Goal: Task Accomplishment & Management: Use online tool/utility

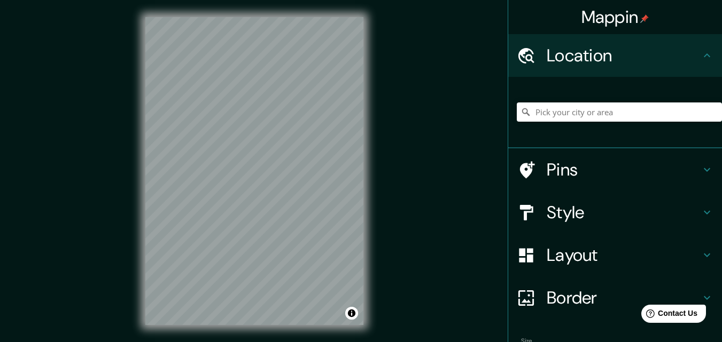
click at [573, 218] on h4 "Style" at bounding box center [623, 212] width 154 height 21
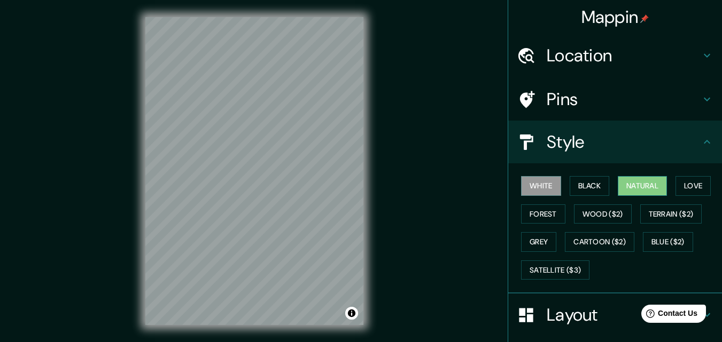
click at [644, 186] on button "Natural" at bounding box center [642, 186] width 49 height 20
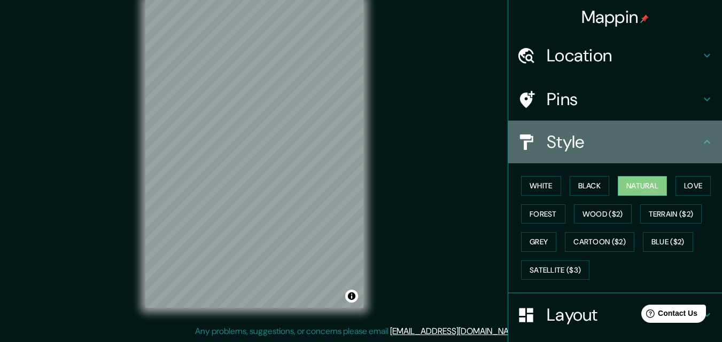
click at [584, 145] on h4 "Style" at bounding box center [623, 141] width 154 height 21
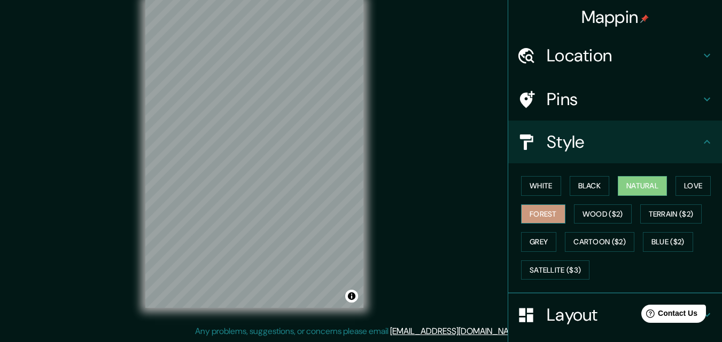
click at [536, 213] on button "Forest" at bounding box center [543, 215] width 44 height 20
click at [682, 178] on button "Love" at bounding box center [692, 186] width 35 height 20
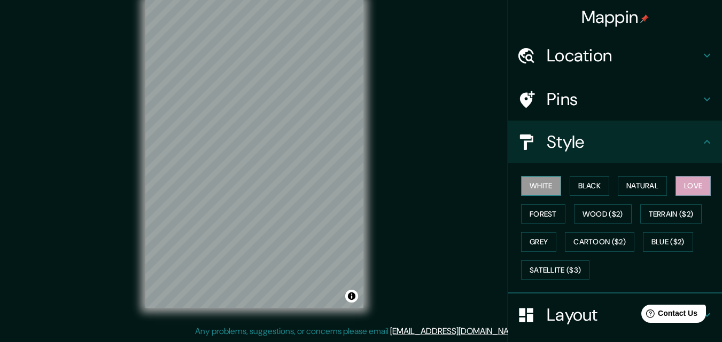
click at [550, 184] on button "White" at bounding box center [541, 186] width 40 height 20
click at [527, 213] on button "Forest" at bounding box center [543, 215] width 44 height 20
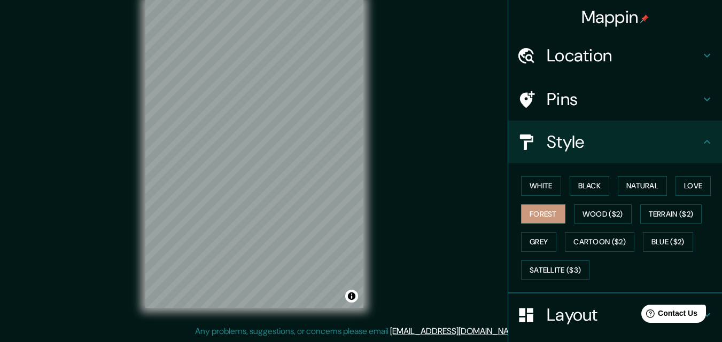
scroll to position [147, 0]
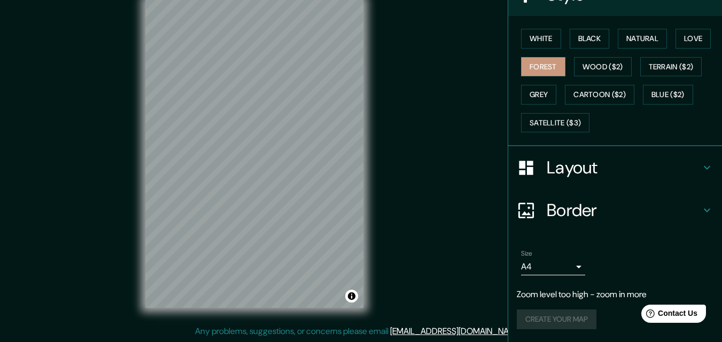
click at [629, 168] on h4 "Layout" at bounding box center [623, 167] width 154 height 21
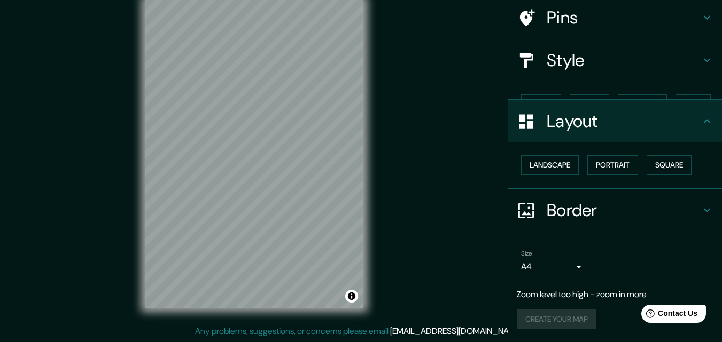
scroll to position [63, 0]
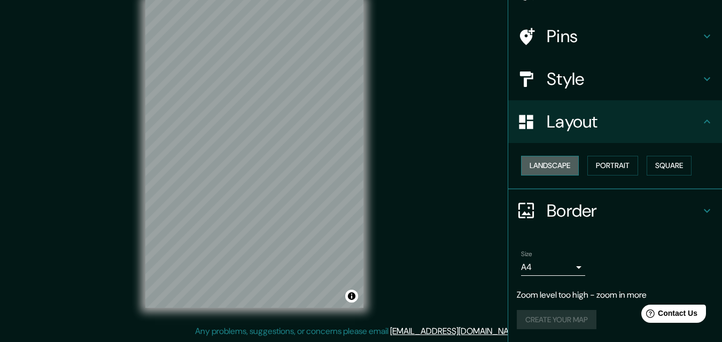
click at [557, 165] on button "Landscape" at bounding box center [550, 166] width 58 height 20
